Goal: Task Accomplishment & Management: Complete application form

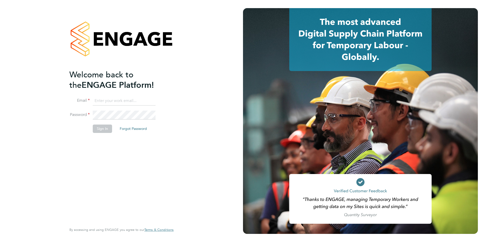
click at [24, 178] on div "Welcome back to the ENGAGE Platform! Email Password Sign In Forgot Password Ent…" at bounding box center [121, 121] width 243 height 242
click at [124, 101] on input at bounding box center [124, 100] width 63 height 9
type input "creditcontrol@chefsbay.co.uk"
click at [106, 131] on button "Sign In" at bounding box center [102, 129] width 19 height 8
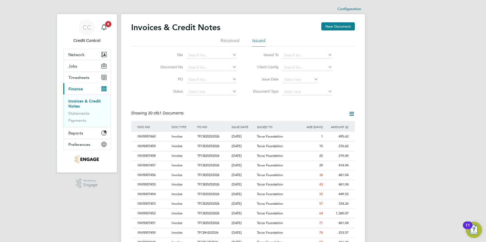
click at [412, 108] on div "CC Credit Control Notifications 8 Applications: Network Team Members Businesses…" at bounding box center [243, 227] width 486 height 454
click at [38, 195] on div "CC Credit Control Notifications 8 Applications: Network Team Members Businesses…" at bounding box center [243, 227] width 486 height 454
click at [165, 167] on div "INV0007457" at bounding box center [153, 165] width 34 height 9
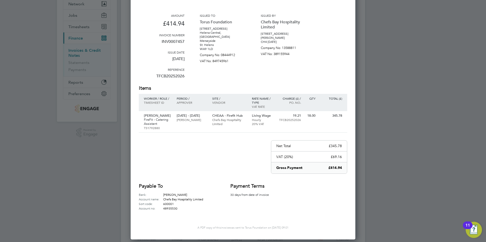
click at [459, 117] on div at bounding box center [243, 121] width 486 height 242
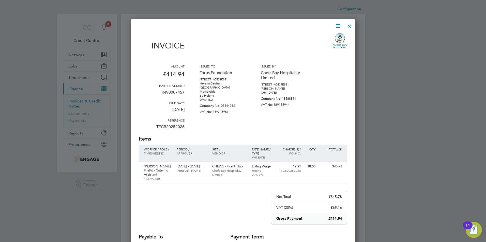
click at [348, 29] on div at bounding box center [349, 24] width 9 height 9
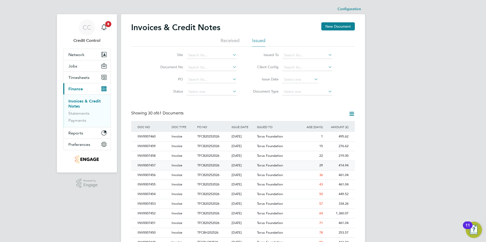
click at [184, 164] on div "Invoice" at bounding box center [183, 165] width 26 height 9
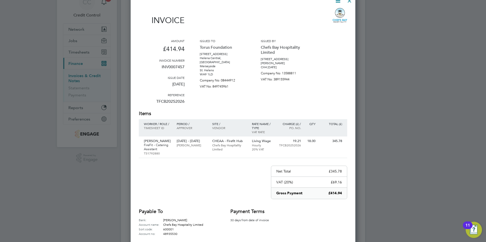
click at [302, 213] on div "Payable to Bank: [PERSON_NAME] Account name: Chefs Bay Hospitality Limited Sort…" at bounding box center [243, 222] width 208 height 28
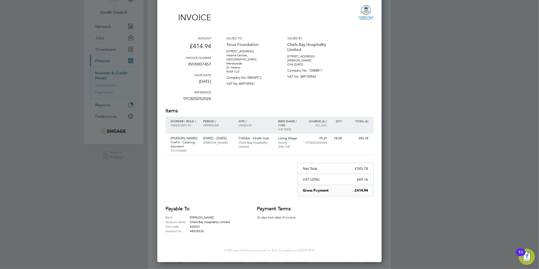
click at [485, 202] on div at bounding box center [269, 134] width 539 height 269
click at [445, 192] on div at bounding box center [269, 134] width 539 height 269
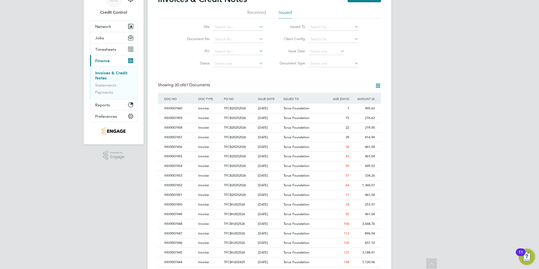
click at [485, 209] on div "CC Credit Control Notifications 8 Applications: Network Team Members Businesses…" at bounding box center [269, 199] width 539 height 454
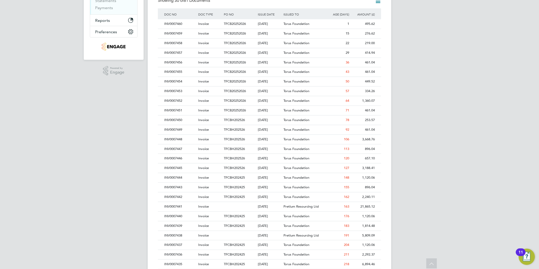
click at [485, 169] on div "CC Credit Control Notifications 8 Applications: Network Team Members Businesses…" at bounding box center [269, 114] width 539 height 454
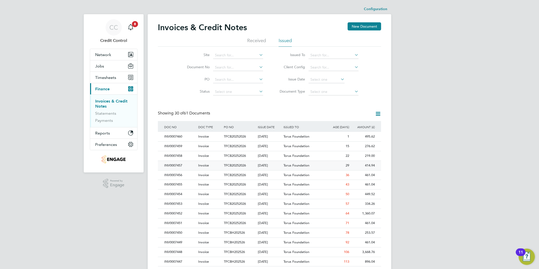
click at [181, 166] on div "INV0007457" at bounding box center [180, 165] width 34 height 9
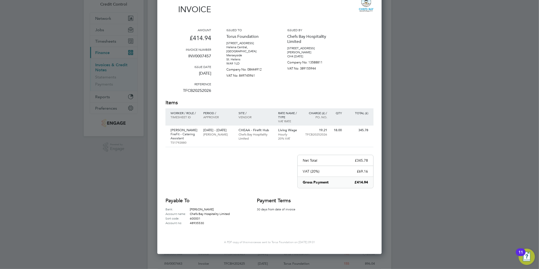
scroll to position [28, 0]
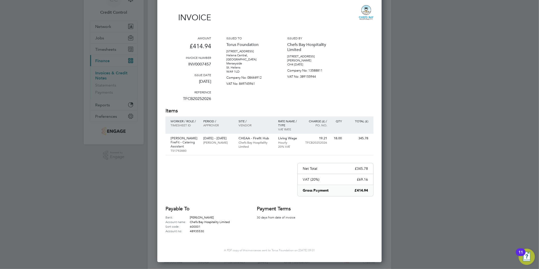
click at [463, 90] on div at bounding box center [269, 134] width 539 height 269
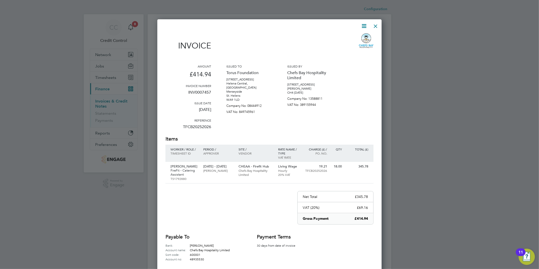
click at [379, 29] on div at bounding box center [376, 24] width 9 height 9
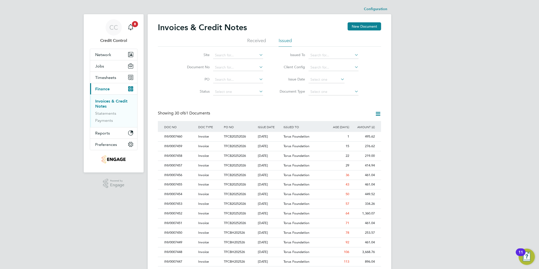
click at [452, 77] on div "CC Credit Control Notifications 8 Applications: Network Team Members Businesses…" at bounding box center [269, 227] width 539 height 454
click at [113, 122] on li "Payments" at bounding box center [114, 120] width 38 height 5
click at [104, 120] on link "Payments" at bounding box center [104, 120] width 18 height 5
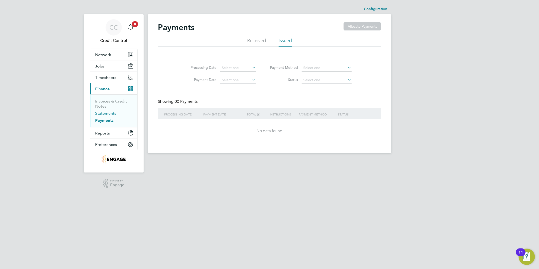
click at [108, 113] on link "Statements" at bounding box center [105, 113] width 21 height 5
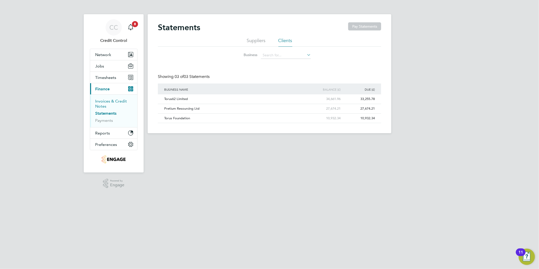
click at [105, 105] on link "Invoices & Credit Notes" at bounding box center [111, 104] width 32 height 10
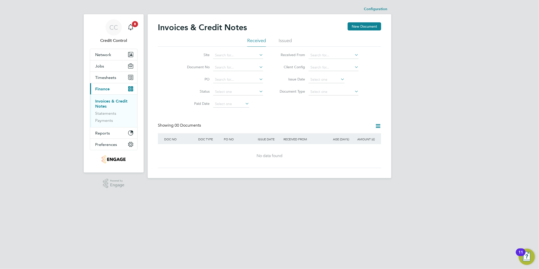
click at [108, 88] on span "Finance" at bounding box center [102, 89] width 14 height 5
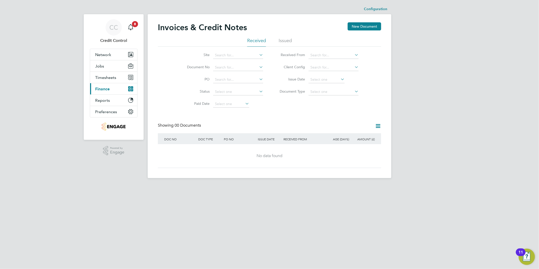
click at [114, 90] on button "Current page: Finance" at bounding box center [113, 88] width 47 height 11
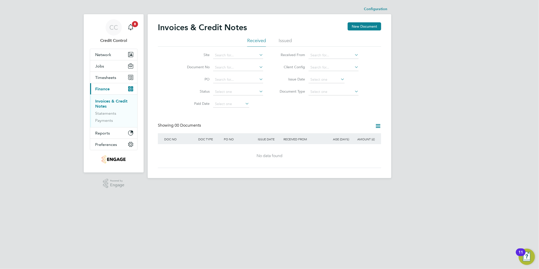
click at [107, 103] on link "Invoices & Credit Notes" at bounding box center [111, 104] width 32 height 10
click at [109, 115] on link "Statements" at bounding box center [105, 113] width 21 height 5
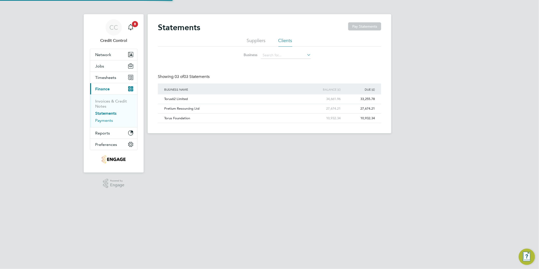
click at [109, 121] on link "Payments" at bounding box center [104, 120] width 18 height 5
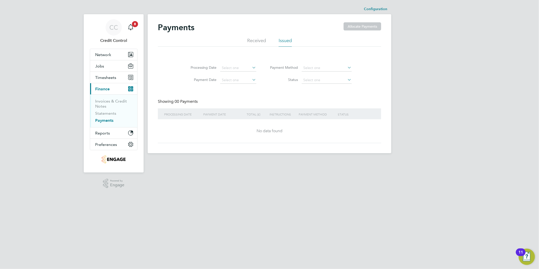
click at [241, 63] on li "Processing Date" at bounding box center [222, 68] width 82 height 12
click at [241, 67] on input at bounding box center [238, 67] width 36 height 7
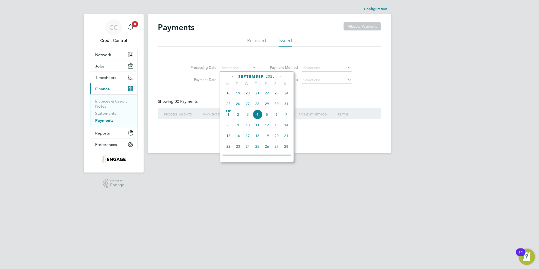
drag, startPoint x: 524, startPoint y: 108, endPoint x: 516, endPoint y: 108, distance: 8.6
click at [485, 108] on div "CC Credit Control Notifications 8 Applications: Network Team Members Businesses…" at bounding box center [269, 81] width 539 height 162
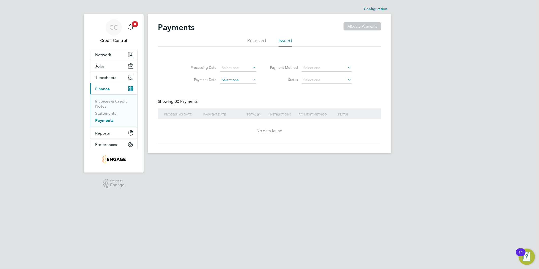
click at [237, 79] on input at bounding box center [238, 80] width 36 height 7
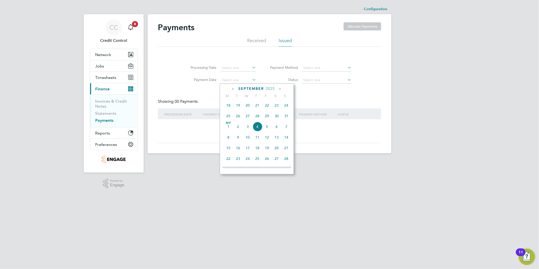
click at [233, 87] on icon at bounding box center [233, 89] width 5 height 6
click at [276, 163] on span "6" at bounding box center [277, 160] width 10 height 10
type input "[DATE]"
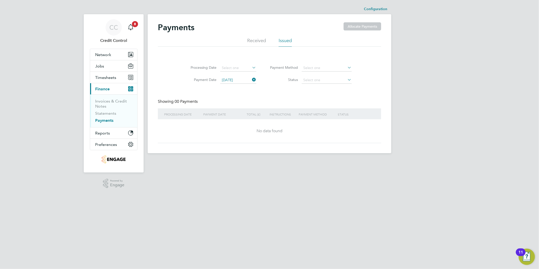
click at [251, 79] on icon at bounding box center [251, 79] width 0 height 7
click at [485, 162] on html "CC Credit Control Notifications 8 Applications: Network Team Members Businesses…" at bounding box center [269, 81] width 539 height 162
click at [235, 68] on input at bounding box center [238, 67] width 36 height 7
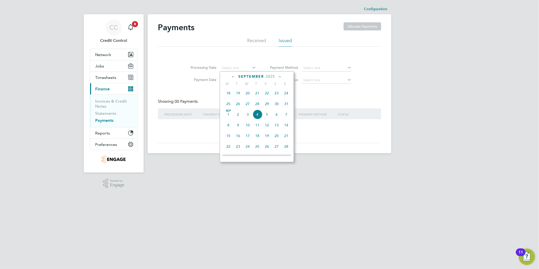
click at [233, 77] on icon at bounding box center [233, 77] width 5 height 6
click at [268, 97] on span "[DATE]" at bounding box center [268, 94] width 10 height 10
type input "[DATE]"
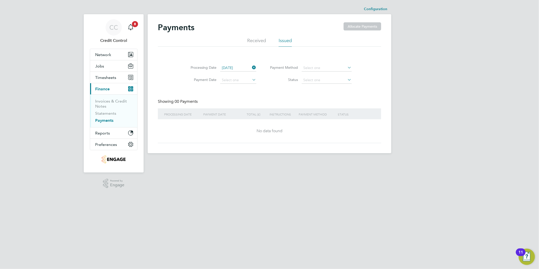
click at [251, 80] on icon at bounding box center [251, 79] width 0 height 7
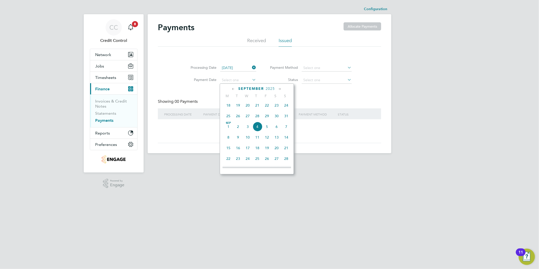
click at [256, 128] on span "4" at bounding box center [258, 127] width 10 height 10
type input "[DATE]"
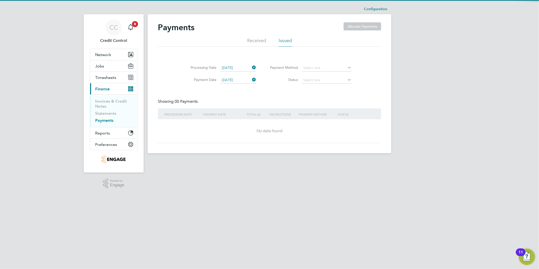
click at [390, 97] on div "Payments Allocate Payments Received Issued Processing Date [DATE] Payment Date …" at bounding box center [270, 83] width 244 height 139
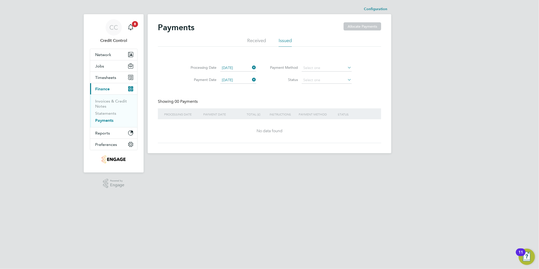
click at [259, 42] on li "Received" at bounding box center [256, 42] width 19 height 9
click at [256, 63] on li "Payment No" at bounding box center [221, 68] width 95 height 12
click at [254, 68] on input at bounding box center [238, 67] width 50 height 7
click at [258, 93] on div "Payment No Payment Date Received From Status Showing 00 Payments PAYMENT PAYMEN…" at bounding box center [269, 101] width 223 height 84
click at [248, 85] on li "Payment Date" at bounding box center [221, 80] width 95 height 12
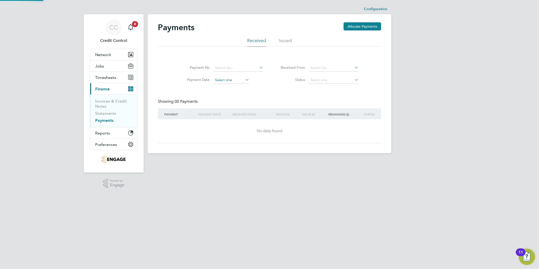
click at [243, 82] on input at bounding box center [231, 80] width 36 height 7
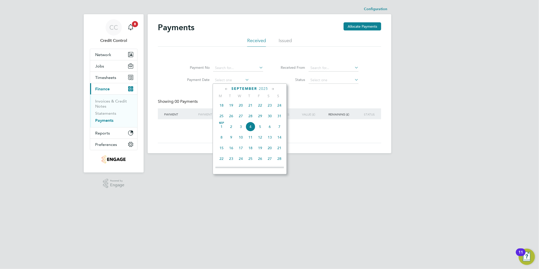
click at [228, 90] on icon at bounding box center [226, 89] width 5 height 6
click at [268, 163] on span "6" at bounding box center [270, 160] width 10 height 10
type input "[DATE]"
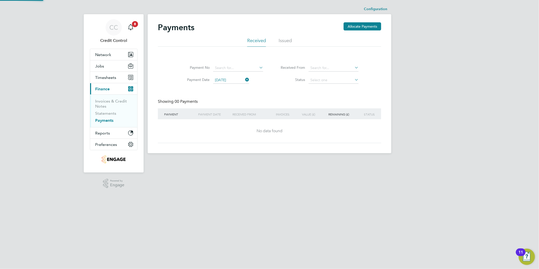
click at [402, 105] on div "CC Credit Control Notifications 8 Applications: Network Team Members Businesses…" at bounding box center [269, 81] width 539 height 162
click at [244, 80] on icon at bounding box center [244, 79] width 0 height 7
click at [111, 131] on button "Reports" at bounding box center [113, 132] width 47 height 11
click at [115, 134] on button "Reports" at bounding box center [113, 132] width 47 height 11
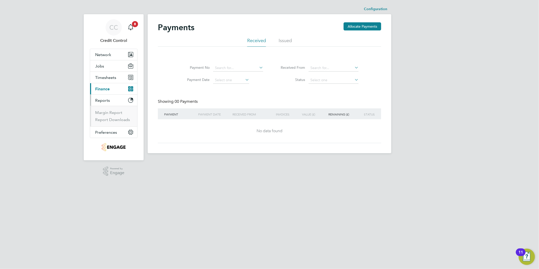
click at [119, 89] on button "Current page: Finance" at bounding box center [113, 88] width 47 height 11
click at [113, 90] on button "Current page: Finance" at bounding box center [113, 88] width 47 height 11
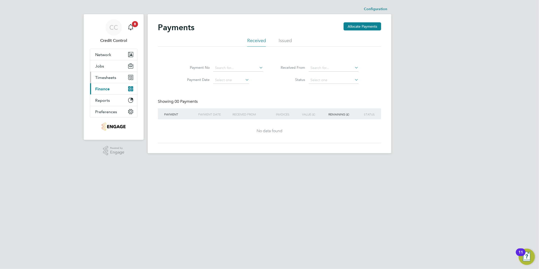
click at [105, 77] on span "Timesheets" at bounding box center [105, 77] width 21 height 5
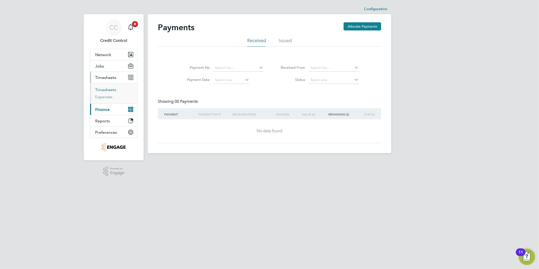
click at [109, 90] on link "Timesheets" at bounding box center [105, 89] width 21 height 5
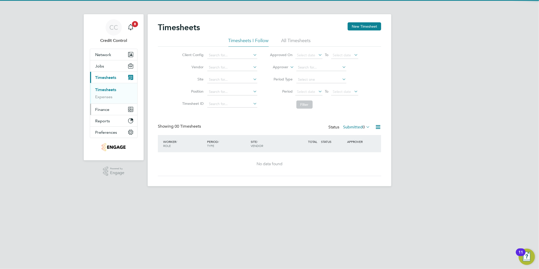
click at [109, 109] on button "Finance" at bounding box center [113, 109] width 47 height 11
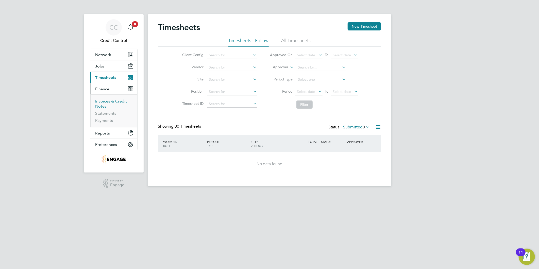
click at [111, 103] on link "Invoices & Credit Notes" at bounding box center [111, 104] width 32 height 10
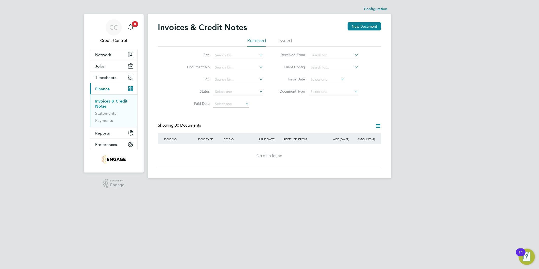
click at [280, 41] on li "Issued" at bounding box center [285, 42] width 13 height 9
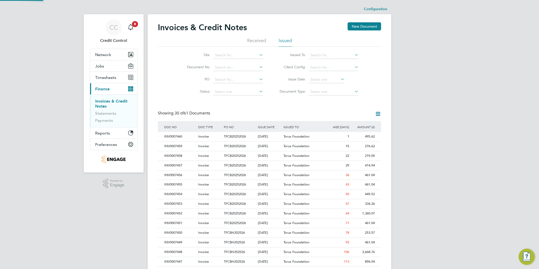
scroll to position [9, 34]
click at [430, 159] on div "CC Credit Control Notifications 8 Applications: Network Team Members Businesses…" at bounding box center [269, 227] width 539 height 454
click at [112, 114] on link "Statements" at bounding box center [105, 113] width 21 height 5
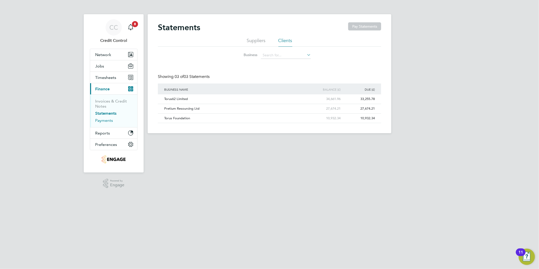
click at [110, 123] on link "Payments" at bounding box center [104, 120] width 18 height 5
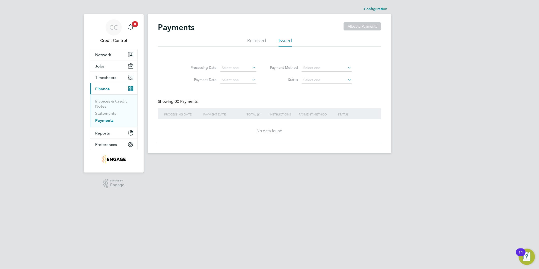
click at [263, 41] on li "Received" at bounding box center [256, 42] width 19 height 9
click at [284, 40] on li "Issued" at bounding box center [285, 42] width 13 height 9
click at [256, 42] on li "Received" at bounding box center [256, 42] width 19 height 9
click at [107, 76] on span "Timesheets" at bounding box center [105, 77] width 21 height 5
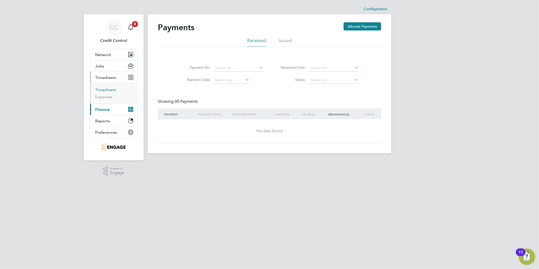
click at [108, 88] on link "Timesheets" at bounding box center [105, 89] width 21 height 5
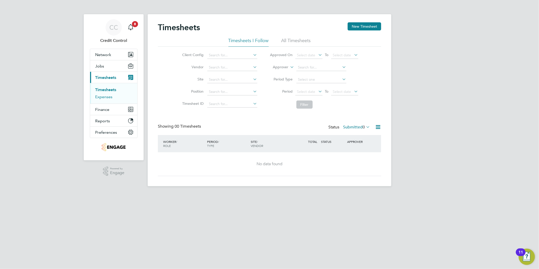
click at [103, 98] on link "Expenses" at bounding box center [103, 96] width 17 height 5
click at [288, 36] on div "Expenses New Expense" at bounding box center [269, 29] width 223 height 15
click at [288, 41] on li "All Expenses" at bounding box center [295, 42] width 26 height 9
click at [108, 82] on button "Current page: Timesheets" at bounding box center [113, 77] width 47 height 11
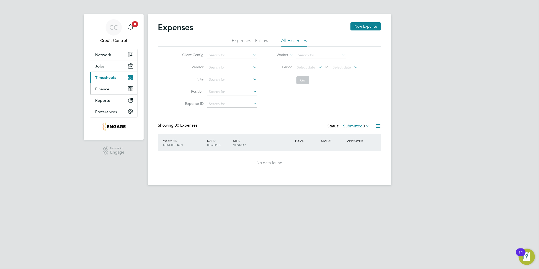
click at [108, 92] on button "Finance" at bounding box center [113, 88] width 47 height 11
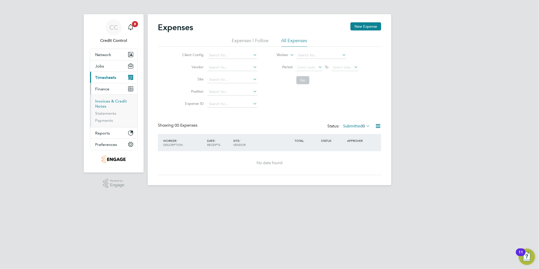
click at [110, 100] on link "Invoices & Credit Notes" at bounding box center [111, 104] width 32 height 10
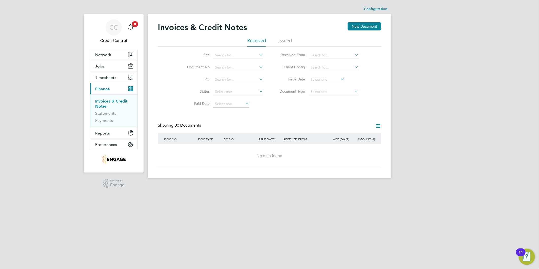
click at [287, 43] on li "Issued" at bounding box center [285, 42] width 13 height 9
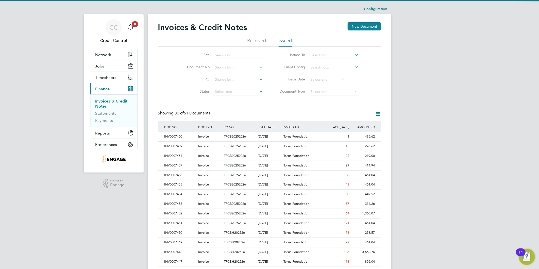
scroll to position [9, 34]
click at [437, 104] on div "CC Credit Control Notifications 8 Applications: Network Team Members Businesses…" at bounding box center [269, 227] width 539 height 454
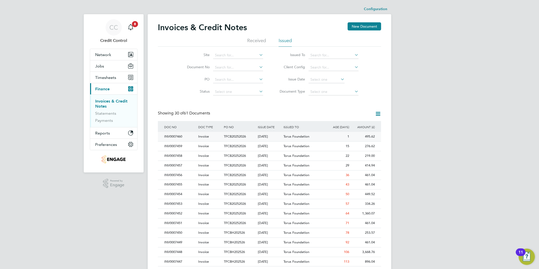
click at [200, 136] on span "Invoice" at bounding box center [203, 136] width 11 height 4
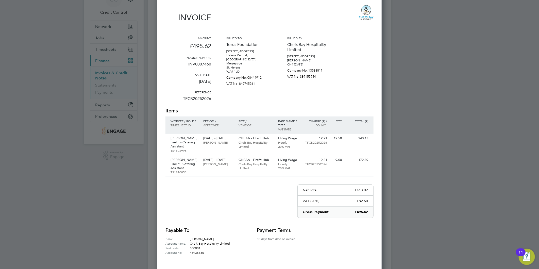
click at [342, 236] on div "Payable to Bank: [PERSON_NAME] Account name: Chefs Bay Hospitality Limited Sort…" at bounding box center [270, 241] width 208 height 28
click at [143, 104] on div at bounding box center [269, 134] width 539 height 269
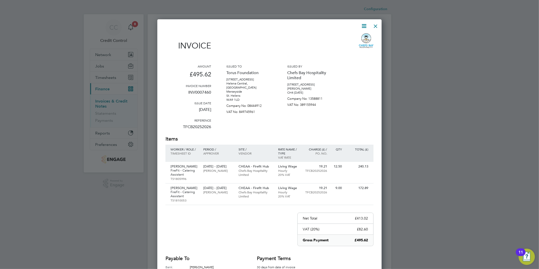
click at [378, 26] on div at bounding box center [376, 24] width 9 height 9
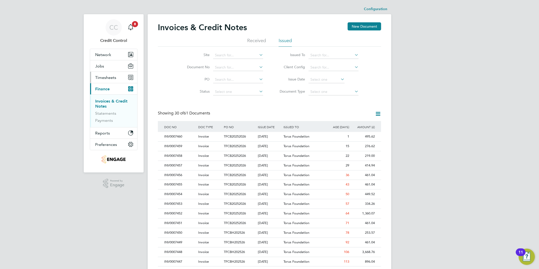
click at [104, 78] on span "Timesheets" at bounding box center [105, 77] width 21 height 5
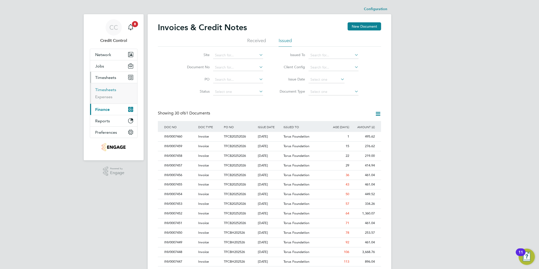
click at [109, 91] on link "Timesheets" at bounding box center [105, 89] width 21 height 5
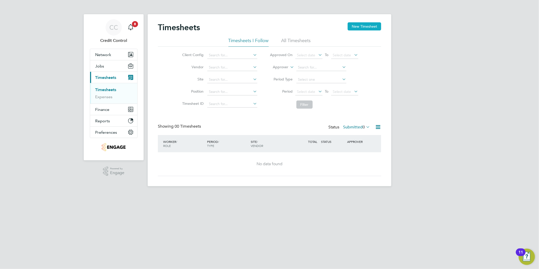
click at [362, 28] on button "New Timesheet" at bounding box center [365, 26] width 34 height 8
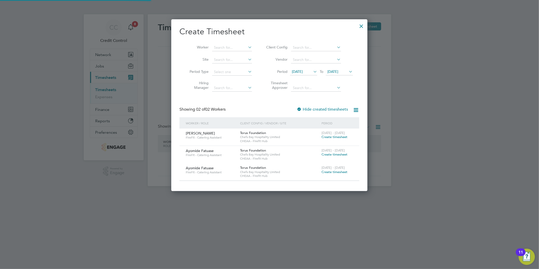
scroll to position [172, 197]
click at [230, 46] on input at bounding box center [232, 47] width 40 height 7
type input "Bless"
click at [306, 135] on span "Chefs Bay Hospitality Limited" at bounding box center [279, 137] width 79 height 4
click at [331, 138] on span "Create timesheet" at bounding box center [335, 137] width 26 height 4
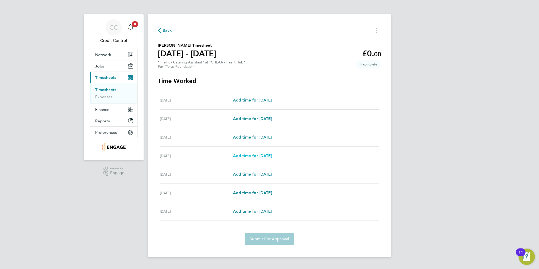
click at [270, 157] on span "Add time for [DATE]" at bounding box center [252, 155] width 39 height 5
select select "30"
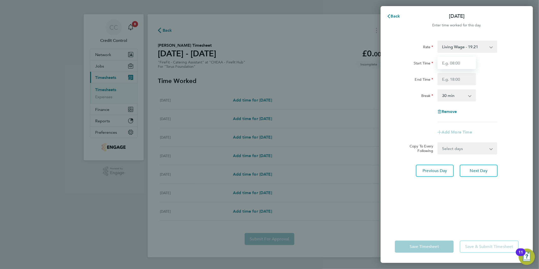
click at [460, 67] on input "Start Time" at bounding box center [457, 63] width 39 height 12
type input "15:30"
type input "20:00"
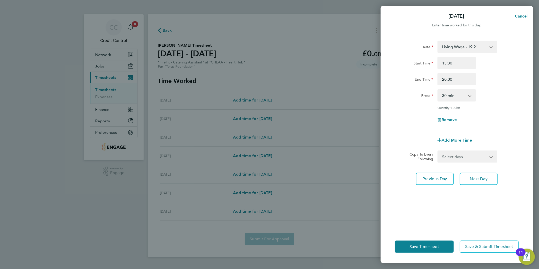
click at [485, 93] on div "Break 0 min 15 min 30 min 45 min 60 min 75 min 90 min" at bounding box center [457, 95] width 128 height 12
click at [469, 98] on select "0 min 15 min 30 min 45 min 60 min 75 min 90 min" at bounding box center [453, 95] width 31 height 11
select select "0"
click at [438, 90] on select "0 min 15 min 30 min 45 min 60 min 75 min 90 min" at bounding box center [453, 95] width 31 height 11
click at [485, 107] on div "Quantity: 4.50 hrs" at bounding box center [457, 108] width 128 height 4
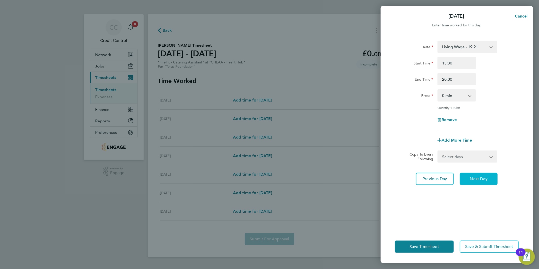
click at [482, 178] on span "Next Day" at bounding box center [479, 178] width 18 height 5
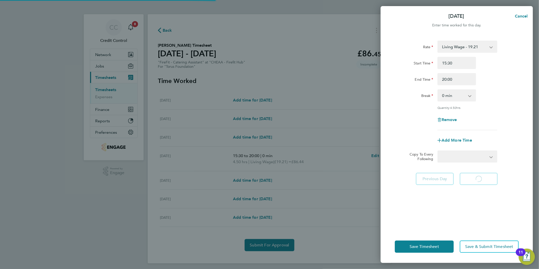
select select "30"
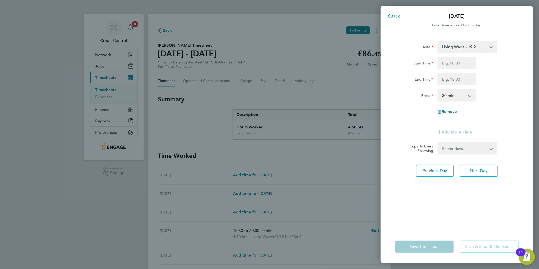
click at [485, 60] on div "Start Time" at bounding box center [457, 63] width 128 height 12
click at [455, 61] on input "Start Time" at bounding box center [457, 63] width 39 height 12
type input "15:30"
type input "20:00"
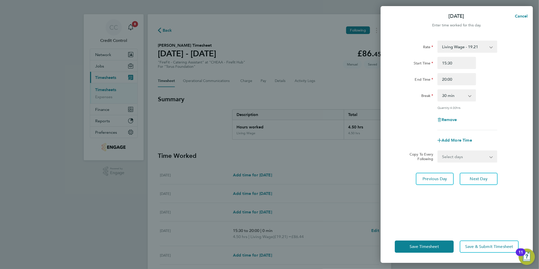
click at [457, 95] on select "0 min 15 min 30 min 45 min 60 min 75 min 90 min" at bounding box center [453, 95] width 31 height 11
select select "0"
click at [438, 90] on select "0 min 15 min 30 min 45 min 60 min 75 min 90 min" at bounding box center [453, 95] width 31 height 11
click at [485, 99] on div "Break 0 min 15 min 30 min 45 min 60 min 75 min 90 min" at bounding box center [457, 95] width 128 height 12
click at [485, 108] on div "Quantity: 4.50 hrs" at bounding box center [457, 108] width 128 height 4
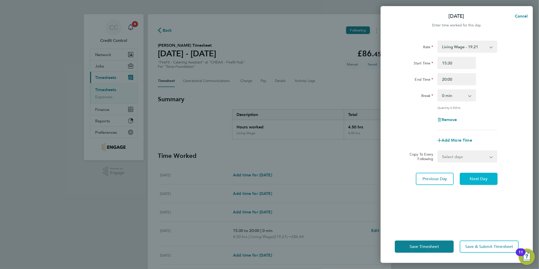
click at [483, 174] on button "Next Day" at bounding box center [479, 179] width 38 height 12
select select "30"
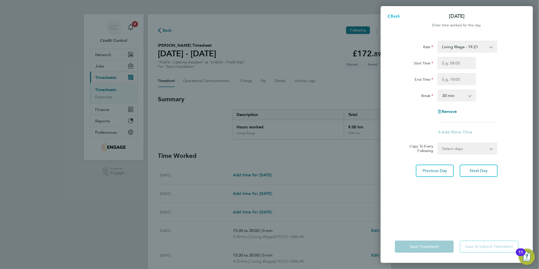
click at [396, 15] on span "Back" at bounding box center [395, 16] width 9 height 5
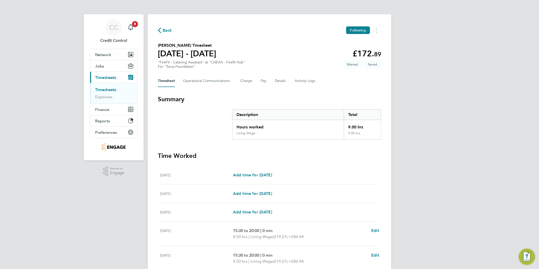
click at [441, 196] on div "CC Credit Control Notifications 8 Applications: Network Team Members Businesses…" at bounding box center [269, 176] width 539 height 353
click at [431, 124] on div "CC Credit Control Notifications 8 Applications: Network Team Members Businesses…" at bounding box center [269, 176] width 539 height 353
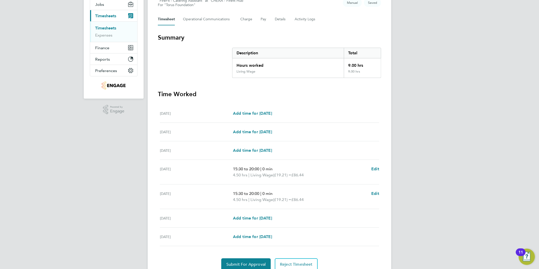
scroll to position [27, 0]
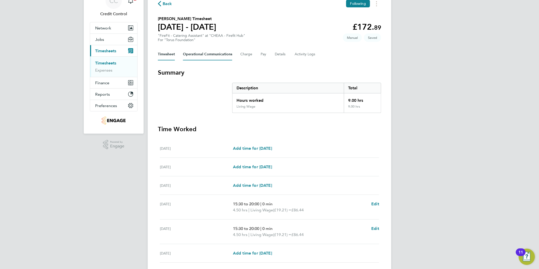
click at [204, 51] on Communications-tab "Operational Communications" at bounding box center [207, 54] width 49 height 12
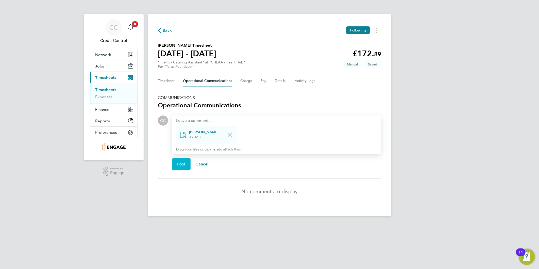
click at [180, 164] on span "Post" at bounding box center [181, 164] width 8 height 5
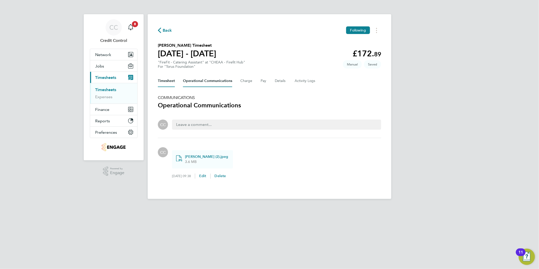
click at [172, 81] on button "Timesheet" at bounding box center [166, 81] width 17 height 12
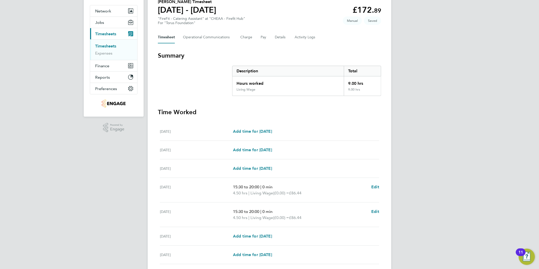
scroll to position [83, 0]
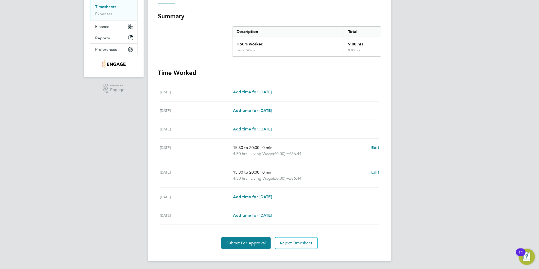
click at [420, 191] on div "CC Credit Control Notifications 8 Applications: Network Team Members Businesses…" at bounding box center [269, 93] width 539 height 353
click at [242, 242] on span "Submit For Approval" at bounding box center [246, 243] width 39 height 5
